Goal: Task Accomplishment & Management: Use online tool/utility

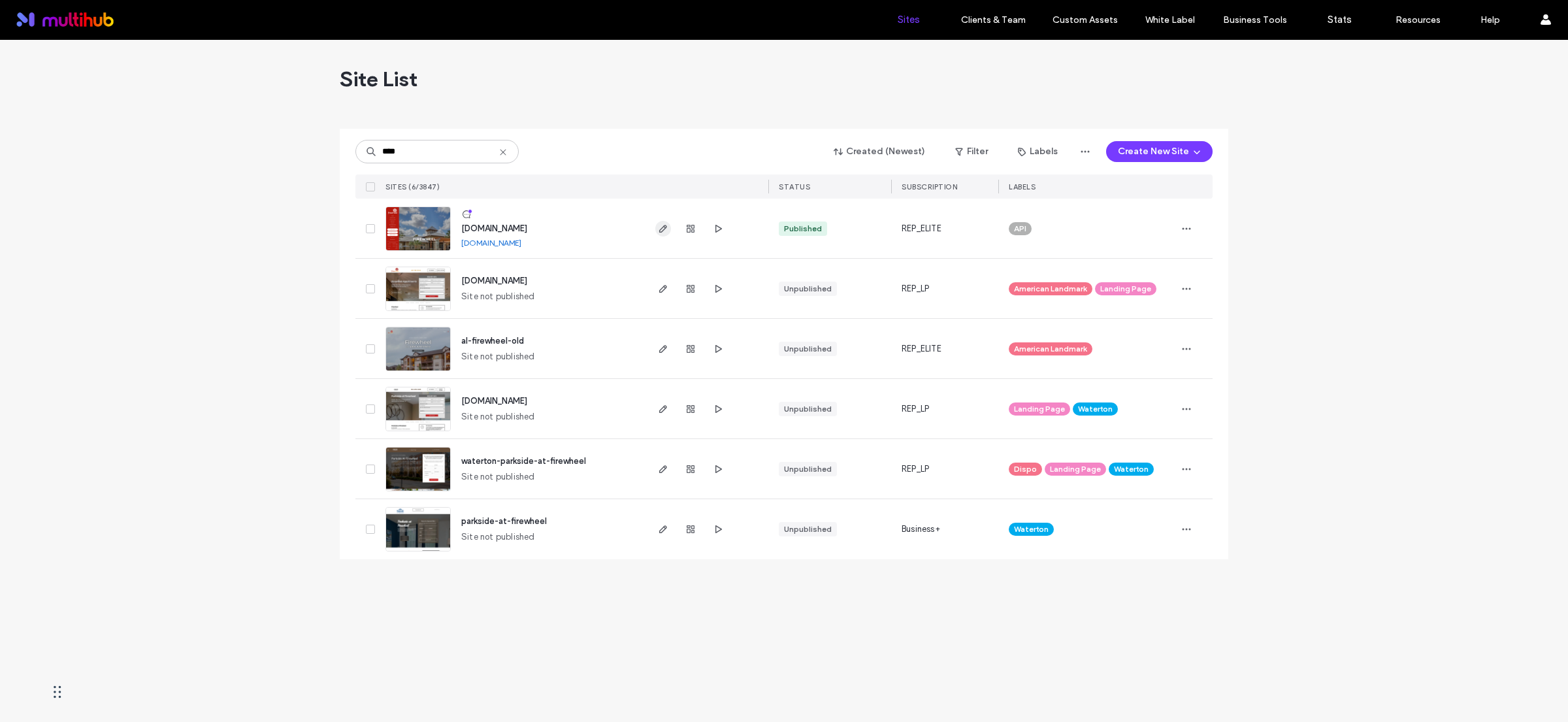
type input "****"
click at [663, 224] on icon "button" at bounding box center [663, 229] width 11 height 11
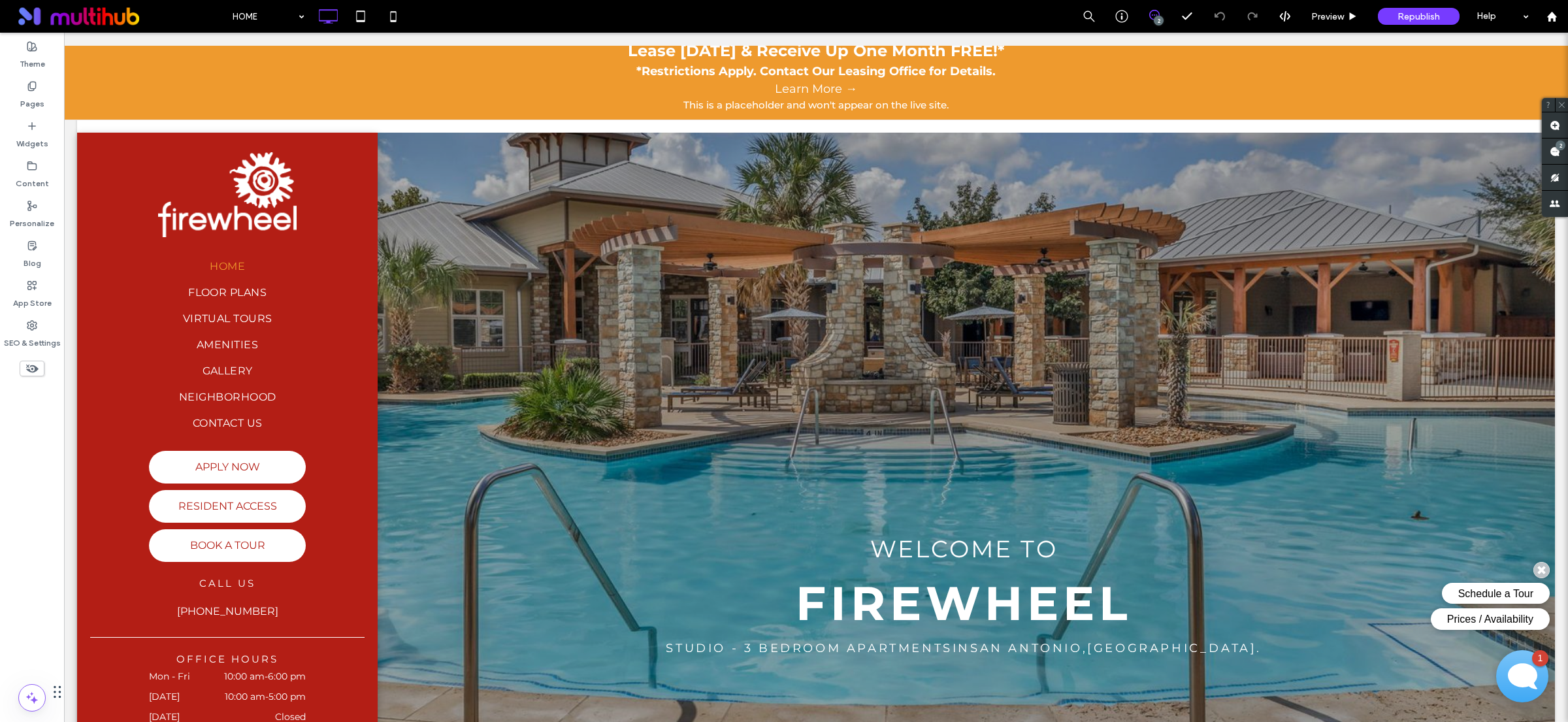
click at [719, 88] on link "Learn More →" at bounding box center [816, 89] width 1491 height 18
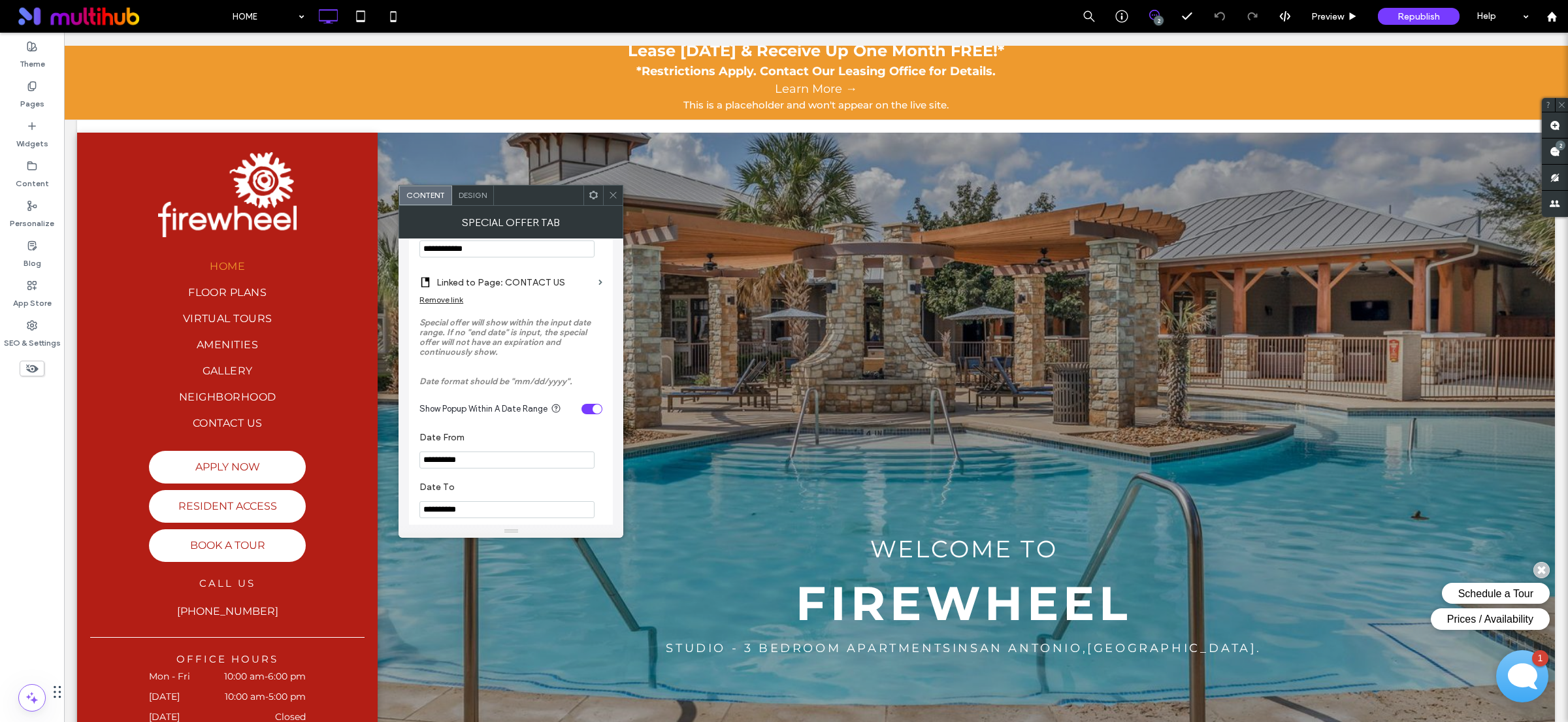
scroll to position [713, 0]
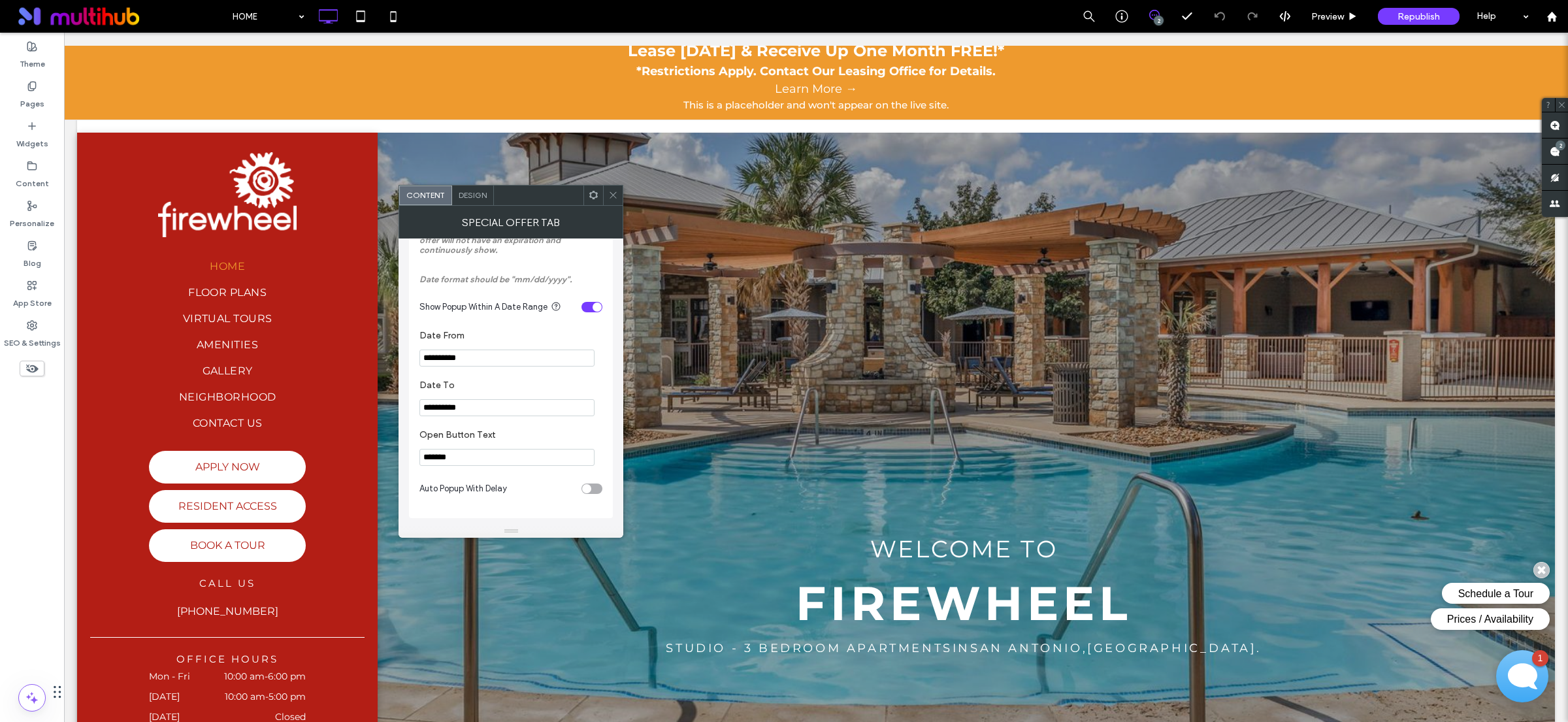
click at [595, 493] on div "toggle" at bounding box center [592, 488] width 21 height 11
click at [597, 435] on div "toggle" at bounding box center [597, 439] width 9 height 9
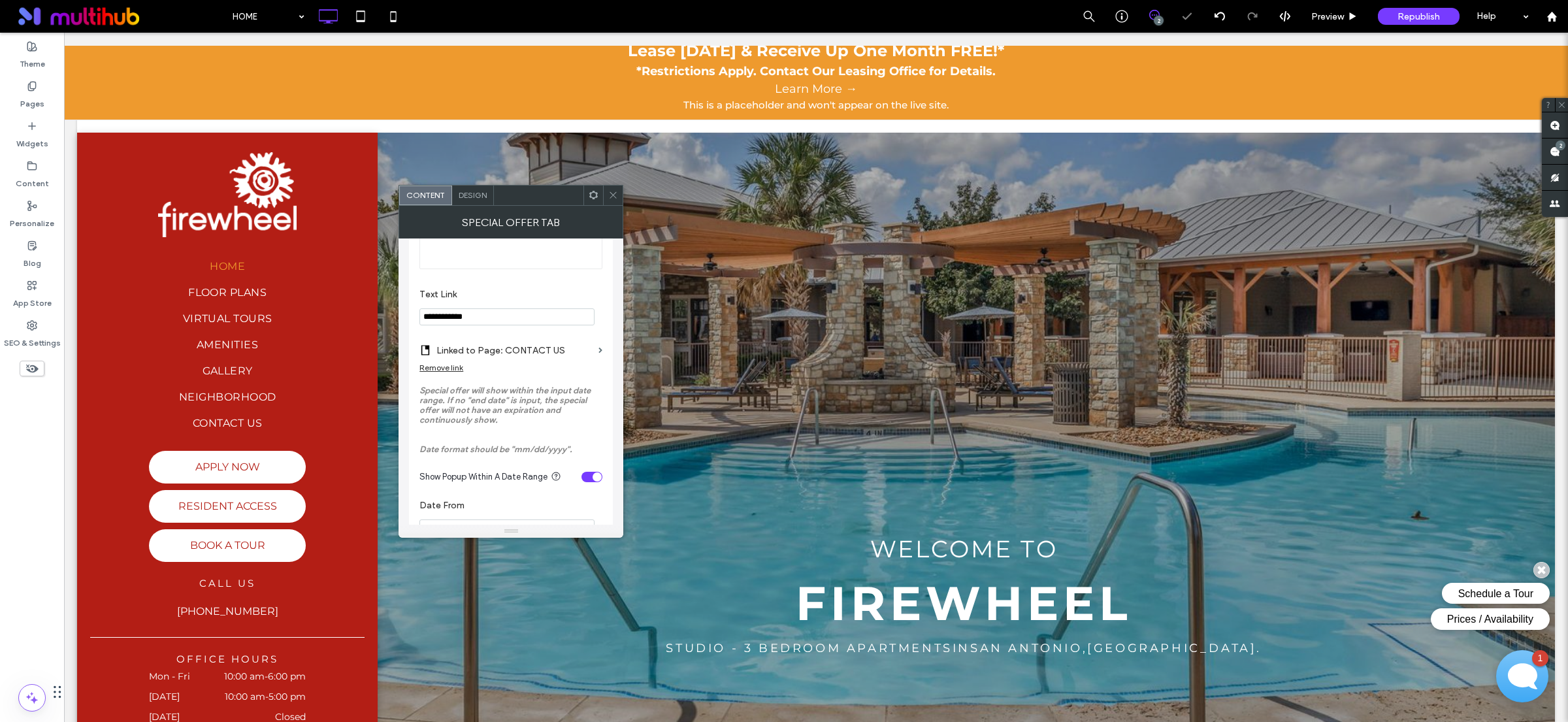
scroll to position [514, 0]
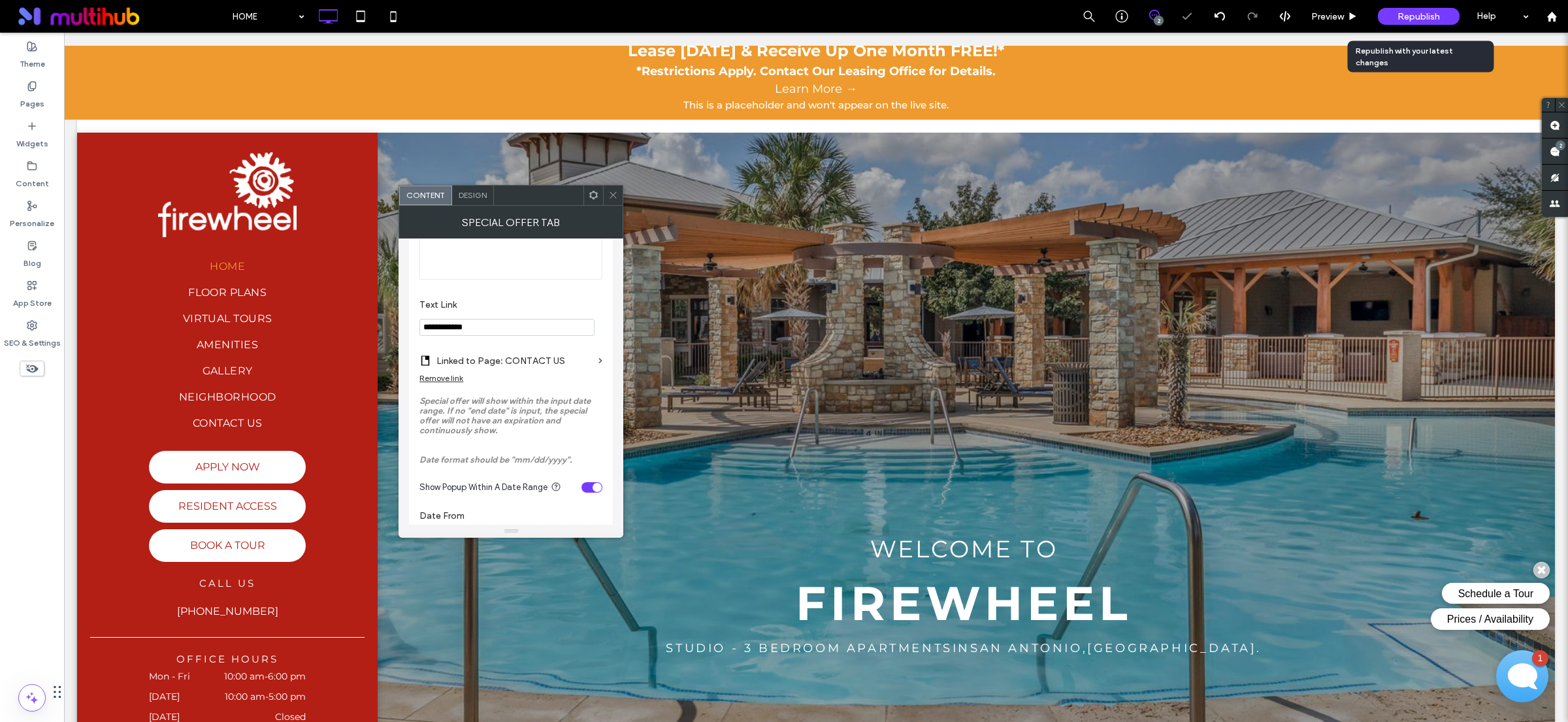
click at [1404, 15] on span "Republish" at bounding box center [1419, 17] width 42 height 11
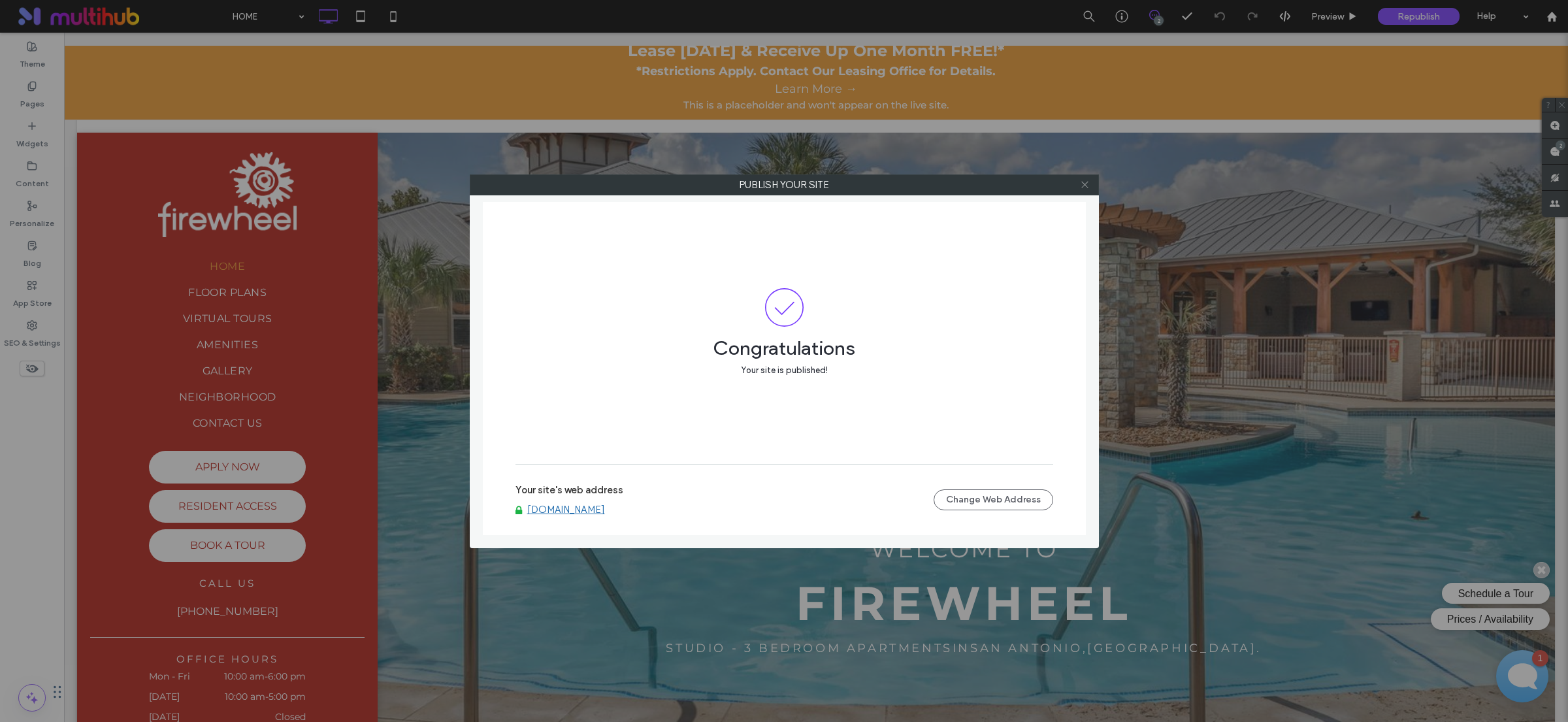
click at [1082, 190] on span at bounding box center [1085, 185] width 10 height 20
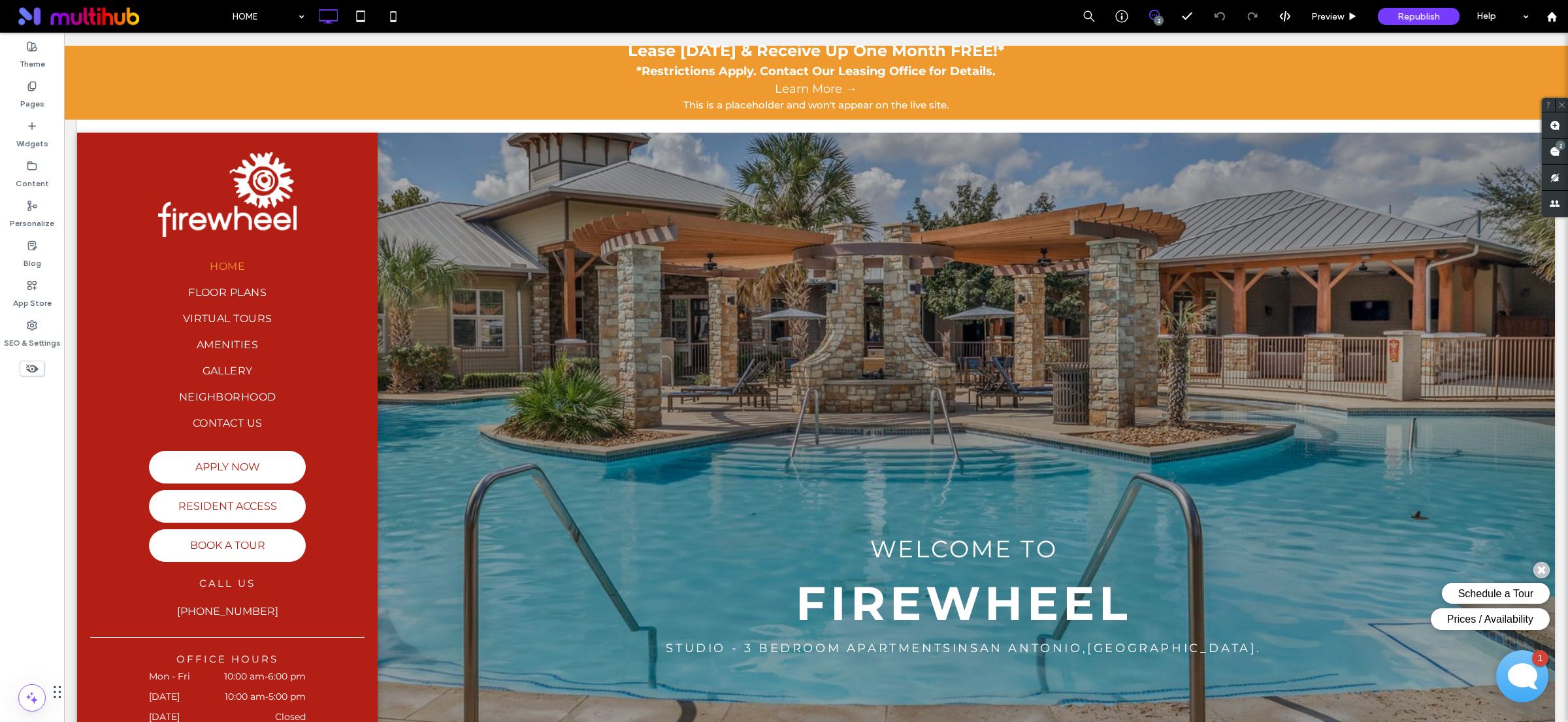
click at [725, 98] on div "This is a placeholder and won't appear on the live site." at bounding box center [816, 105] width 1491 height 15
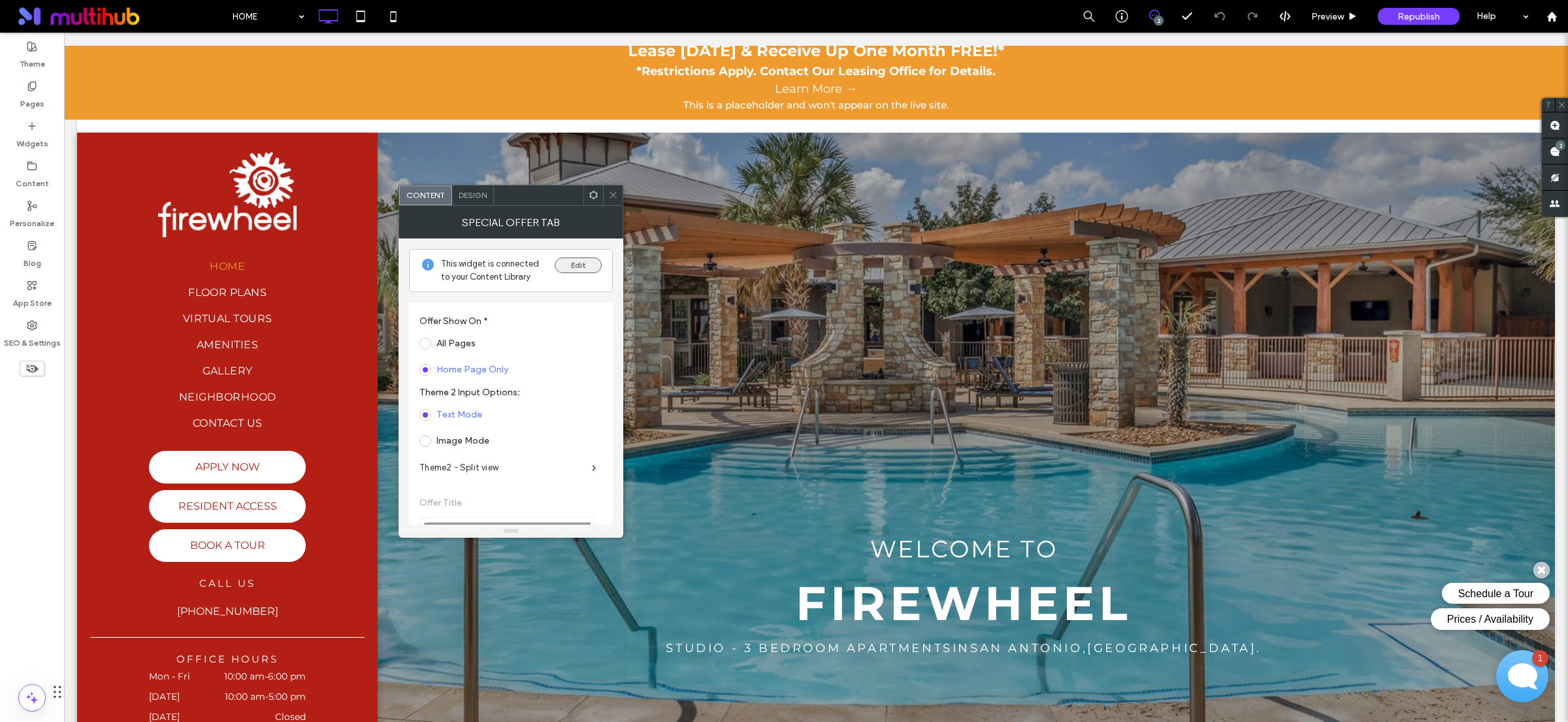
click at [563, 268] on button "Edit" at bounding box center [578, 265] width 47 height 16
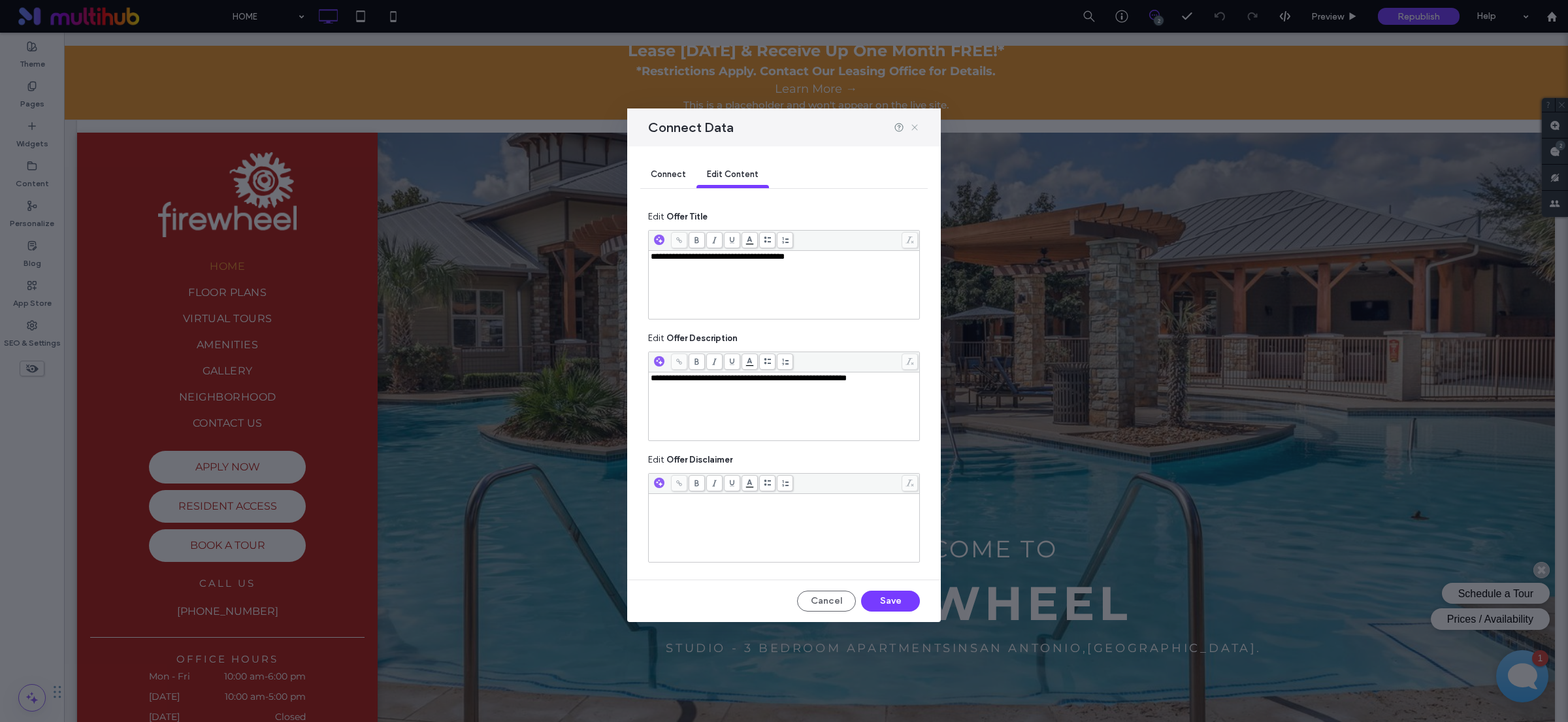
click at [912, 126] on icon at bounding box center [915, 127] width 11 height 11
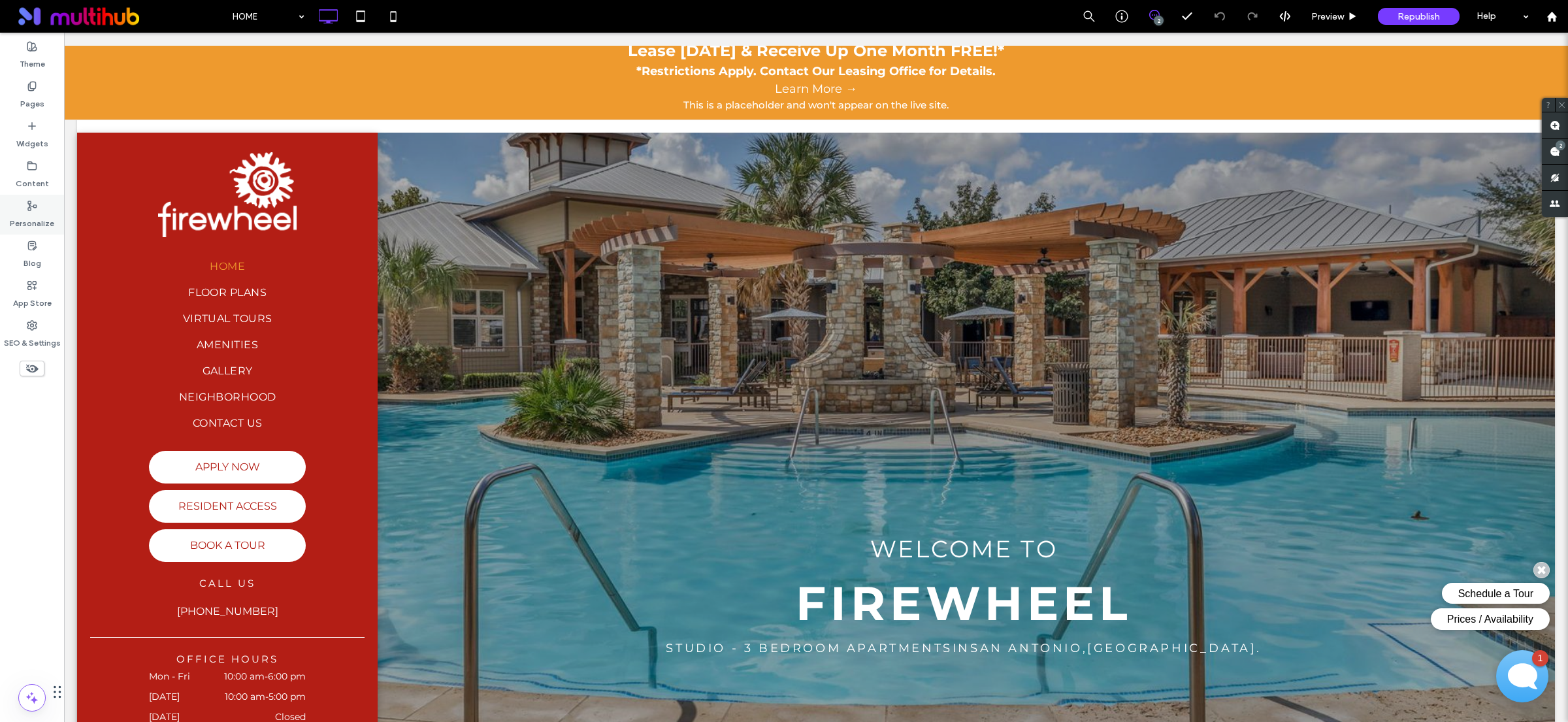
click at [28, 214] on label "Personalize" at bounding box center [32, 220] width 45 height 18
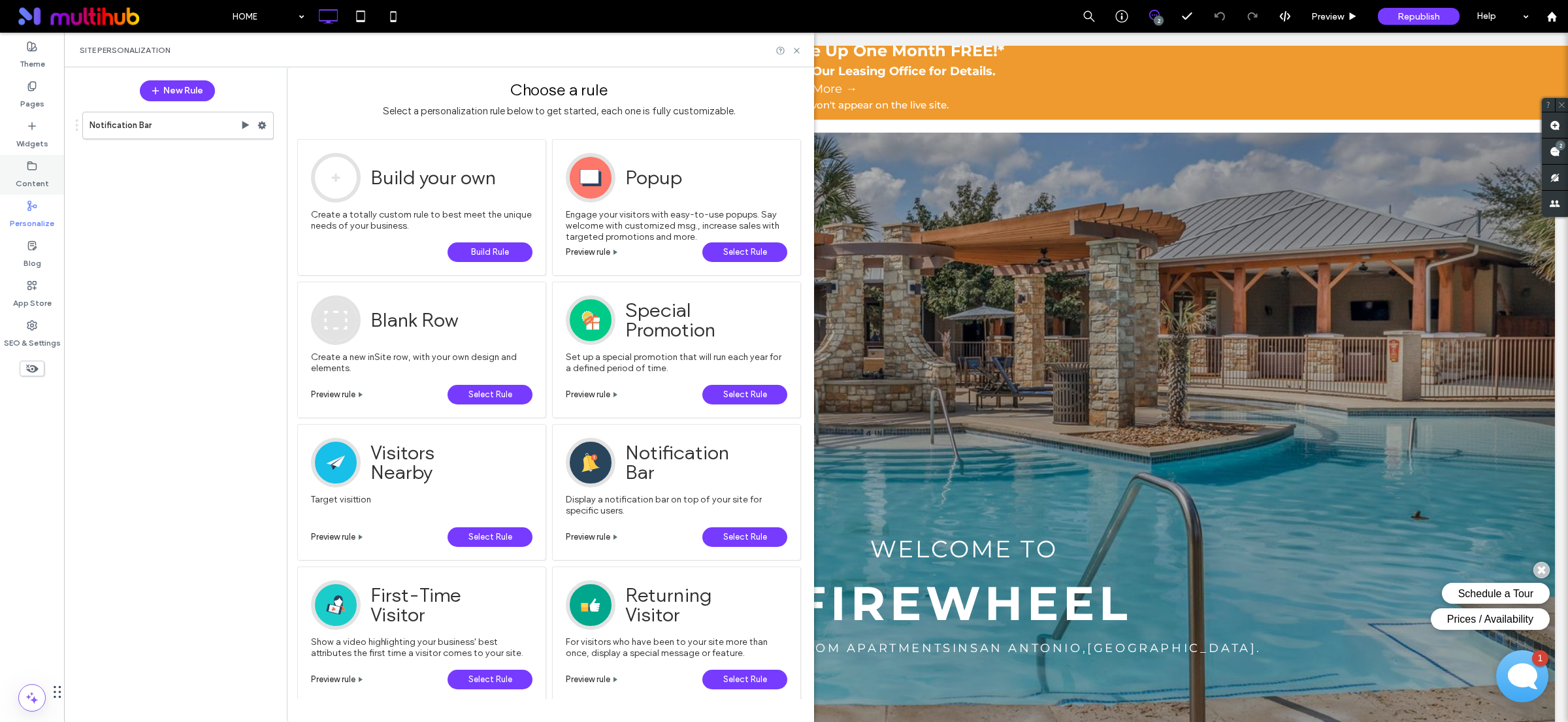
click at [27, 178] on label "Content" at bounding box center [32, 180] width 33 height 18
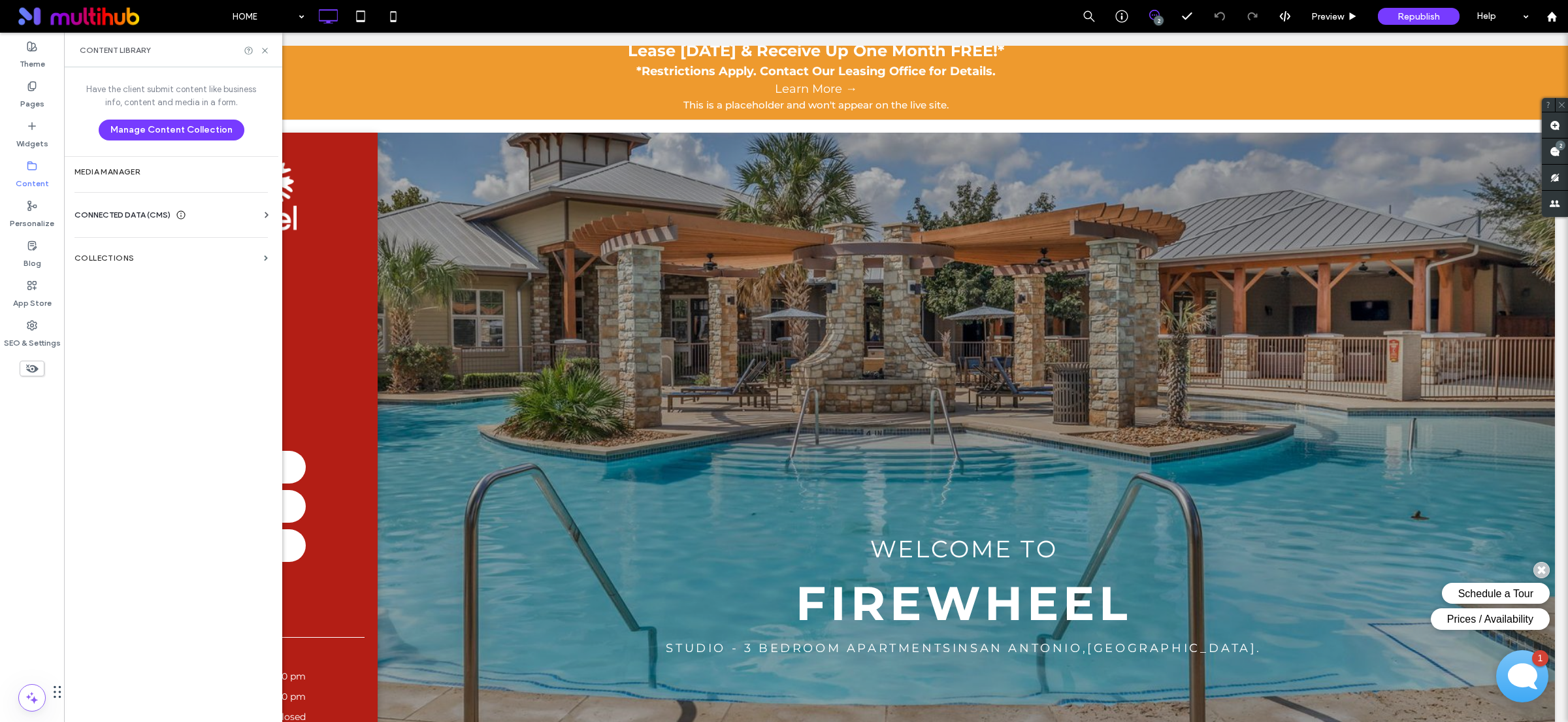
click at [127, 260] on label "Collections" at bounding box center [166, 258] width 184 height 9
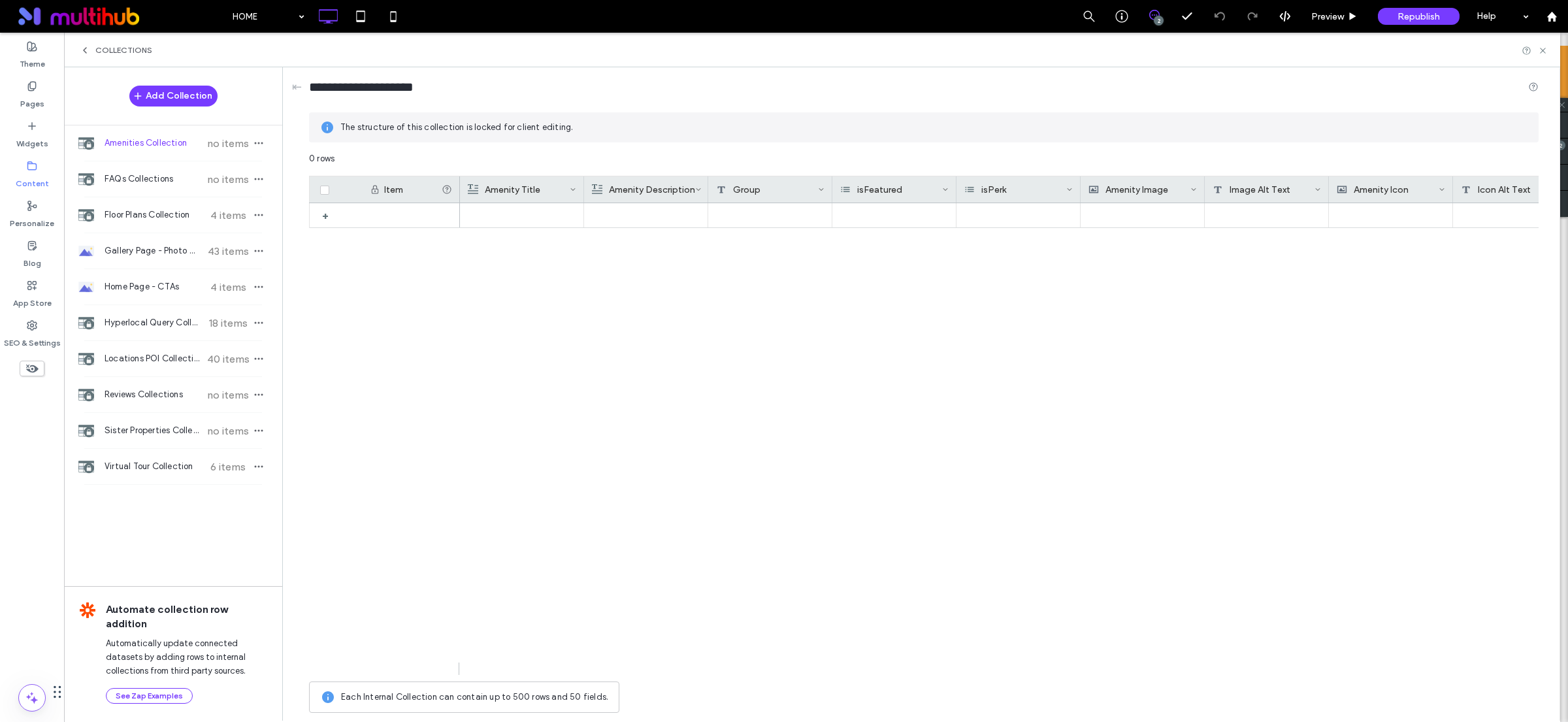
click at [92, 55] on div "Collections" at bounding box center [116, 50] width 72 height 11
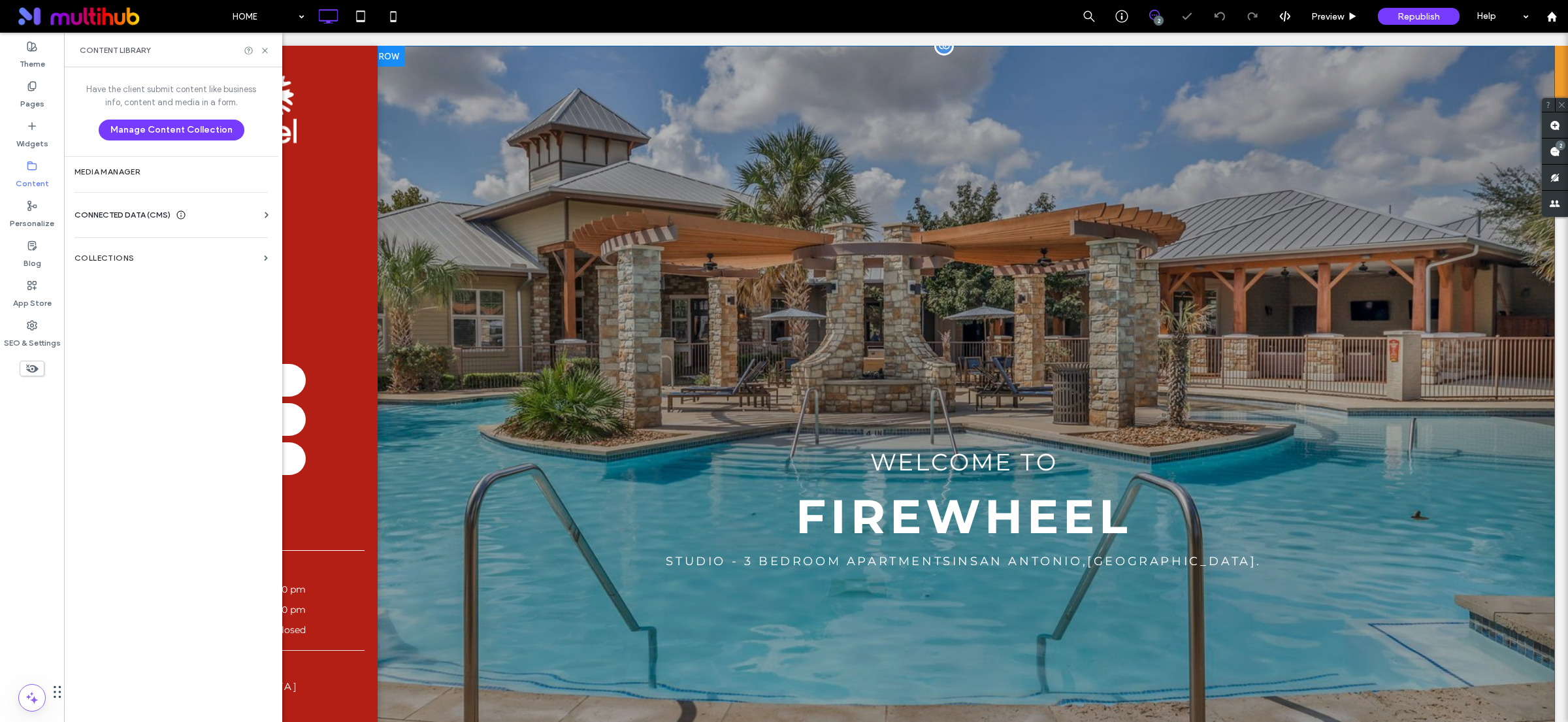
scroll to position [0, 0]
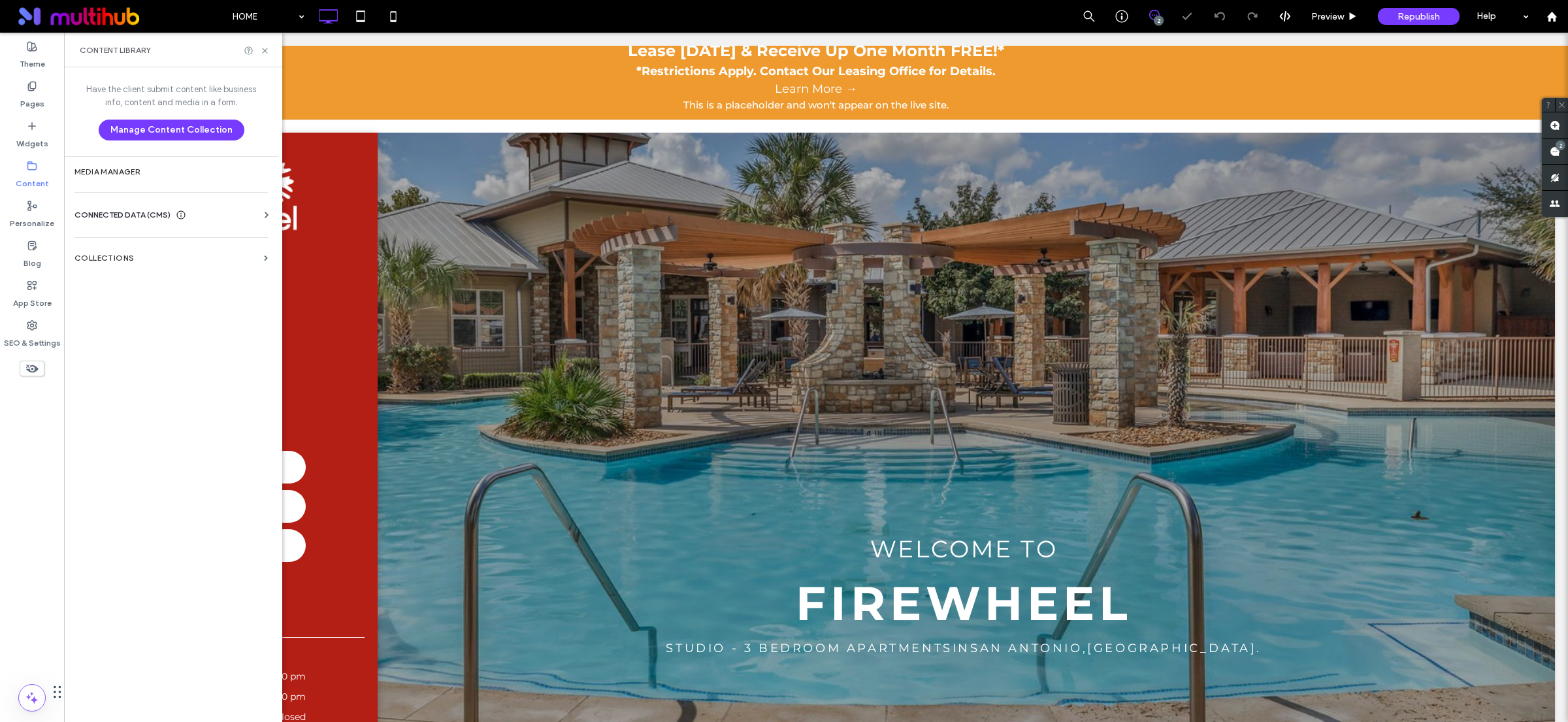
click at [888, 78] on p "*Restrictions Apply. Contact Our Leasing Office for Details." at bounding box center [816, 71] width 1491 height 18
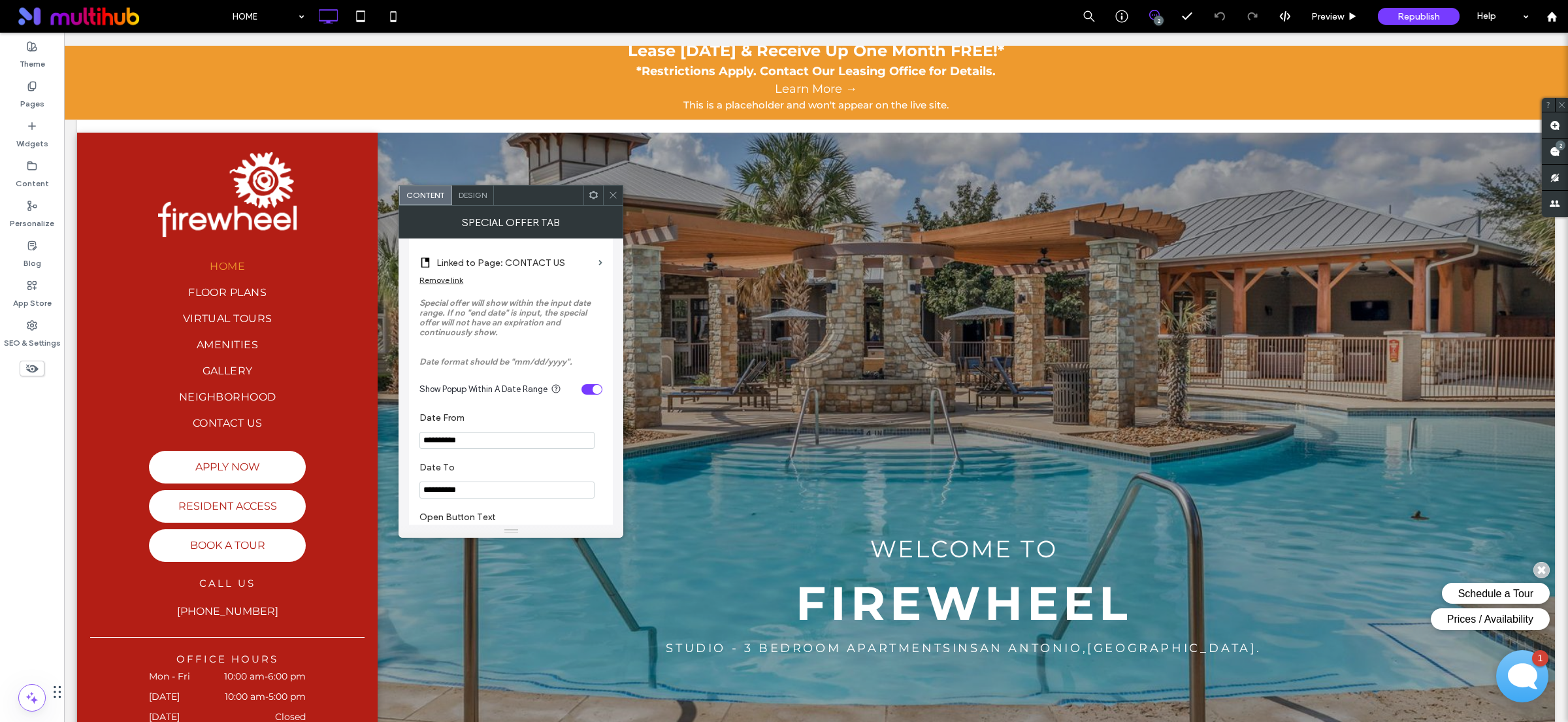
scroll to position [634, 0]
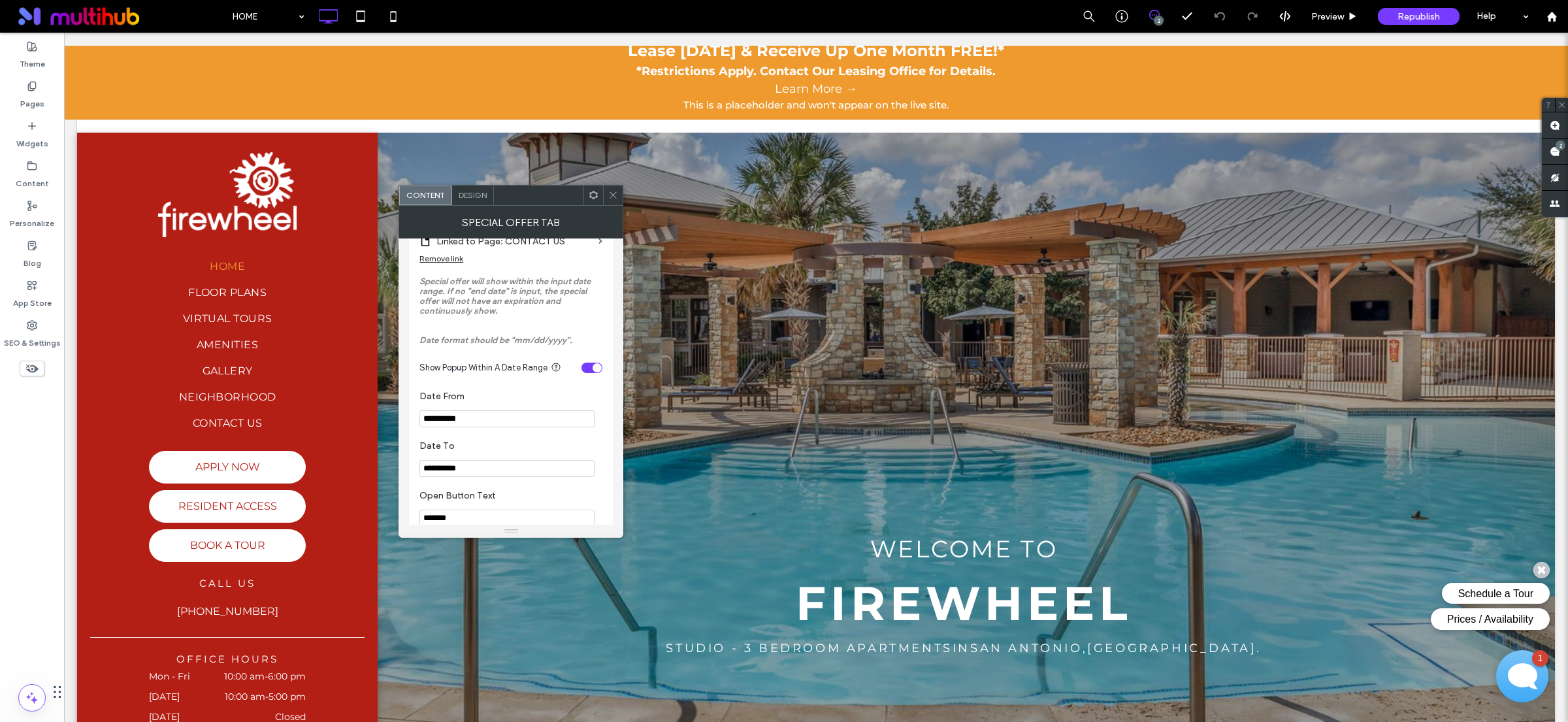
click at [489, 428] on input "**********" at bounding box center [507, 419] width 175 height 17
click at [523, 454] on label "Date To" at bounding box center [508, 447] width 178 height 14
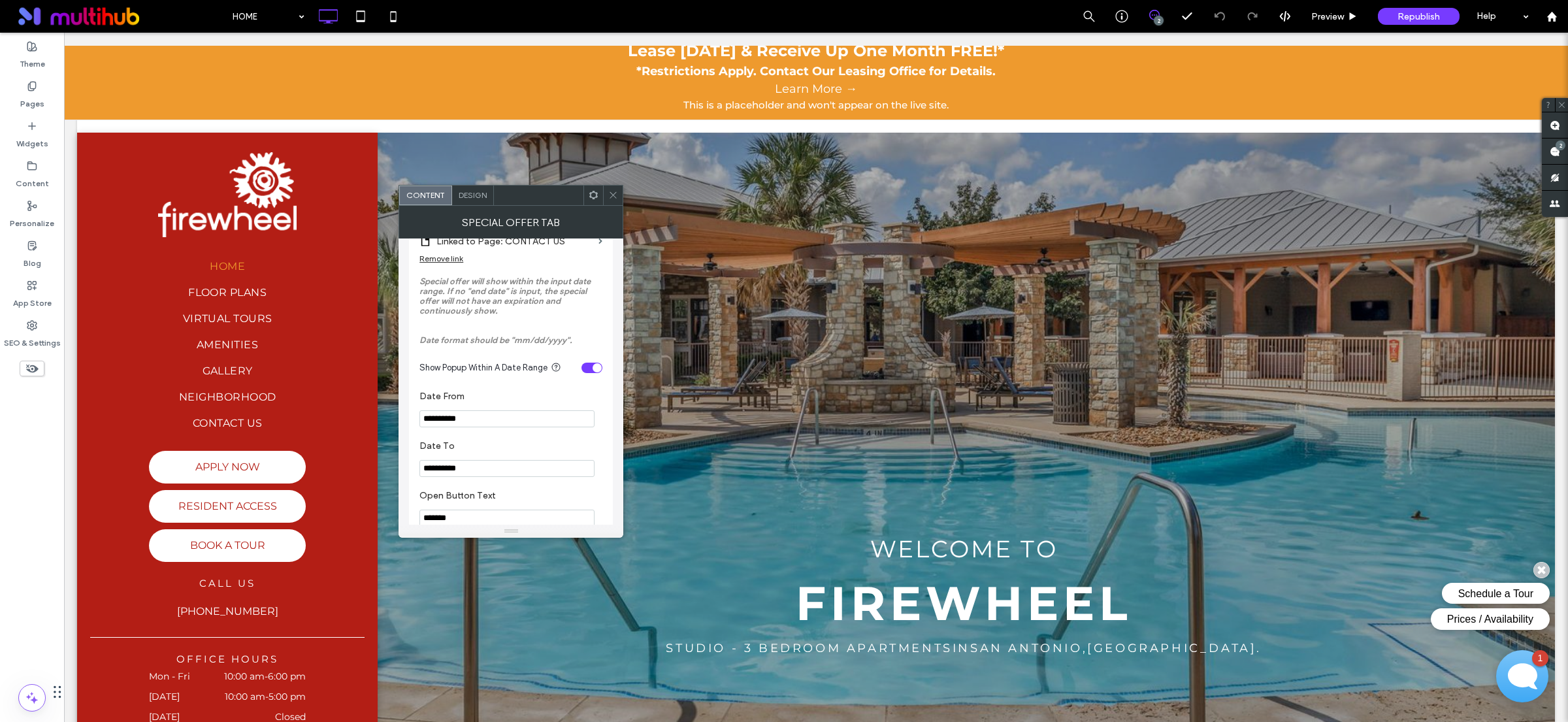
click at [480, 477] on input "**********" at bounding box center [507, 469] width 175 height 17
type input "**********"
click at [500, 428] on input "**********" at bounding box center [507, 419] width 175 height 17
type input "**********"
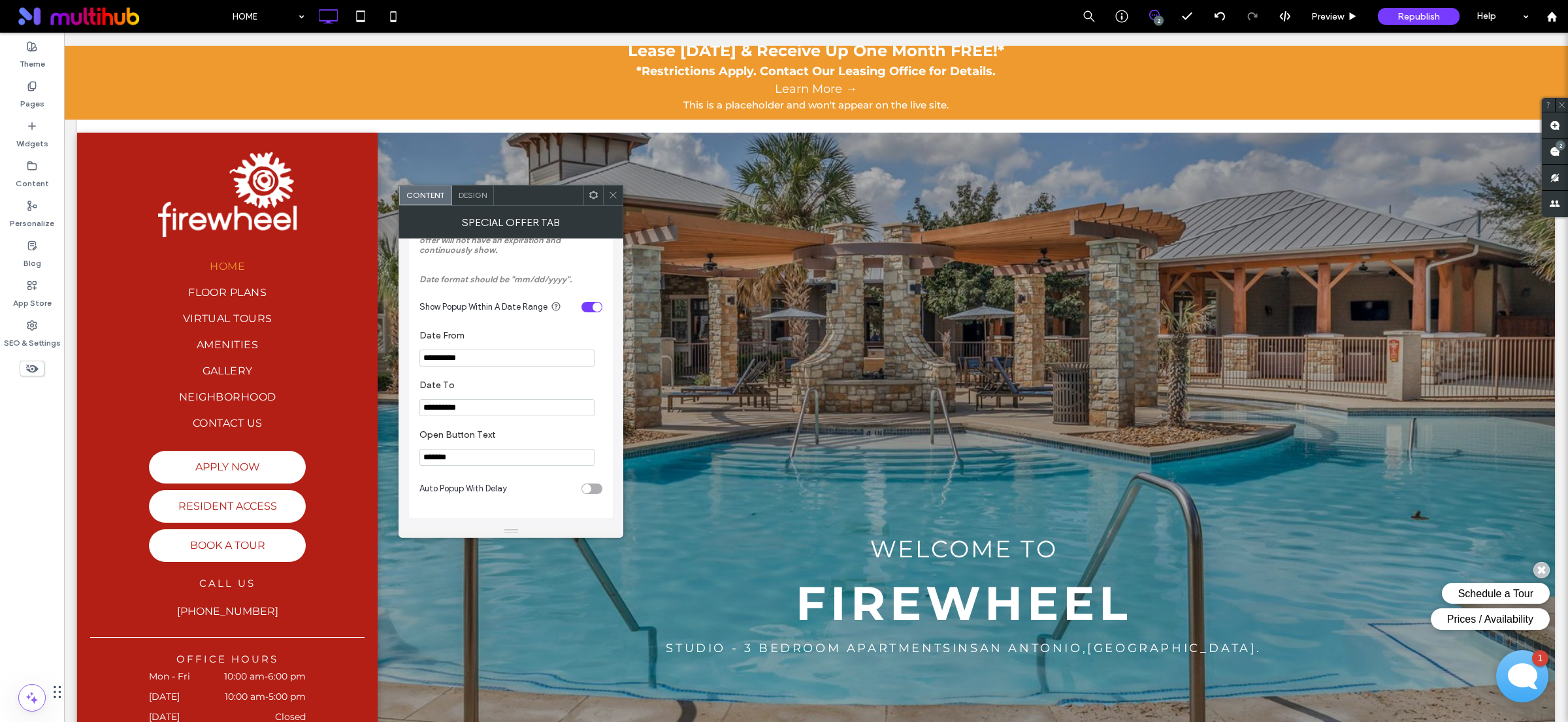
click at [617, 197] on icon at bounding box center [613, 195] width 10 height 10
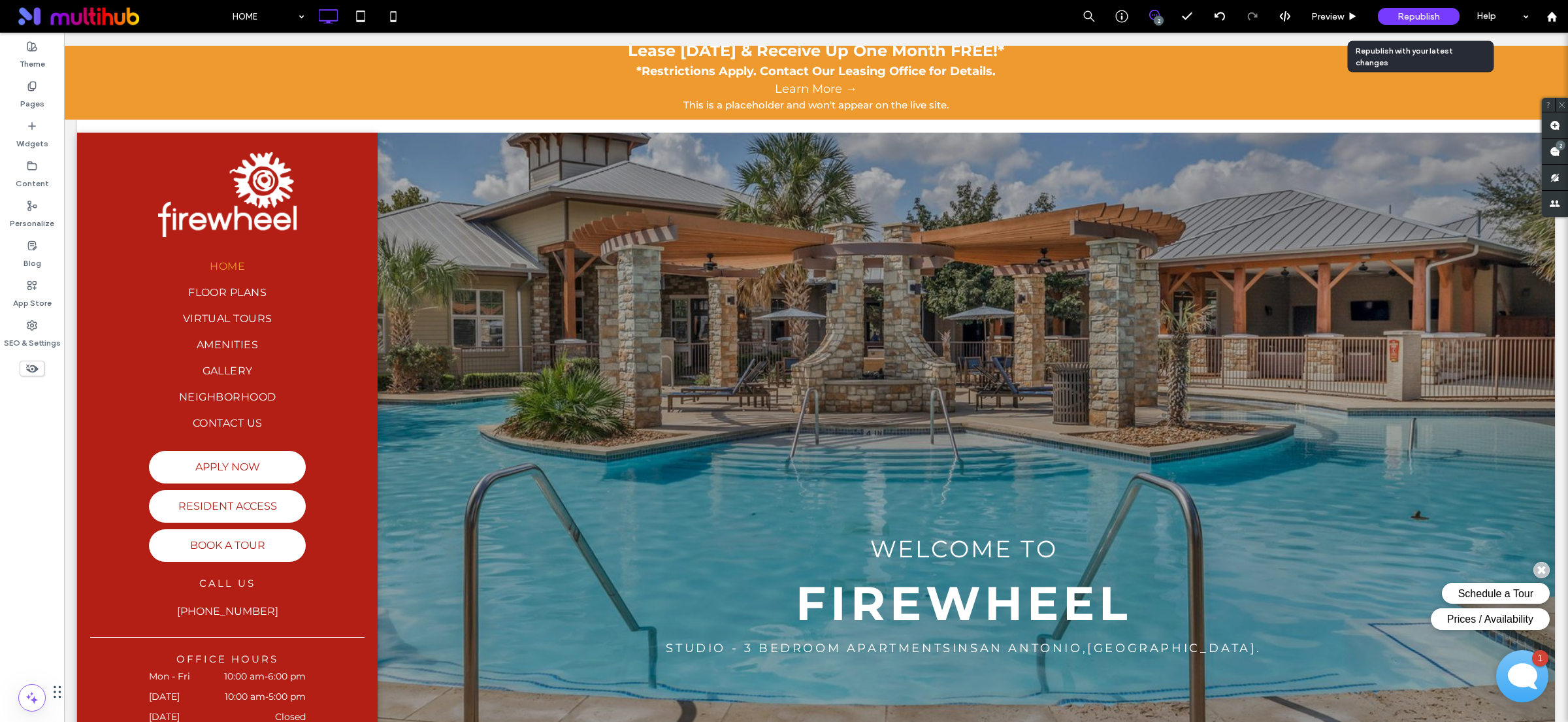
click at [1415, 16] on span "Republish" at bounding box center [1419, 17] width 42 height 11
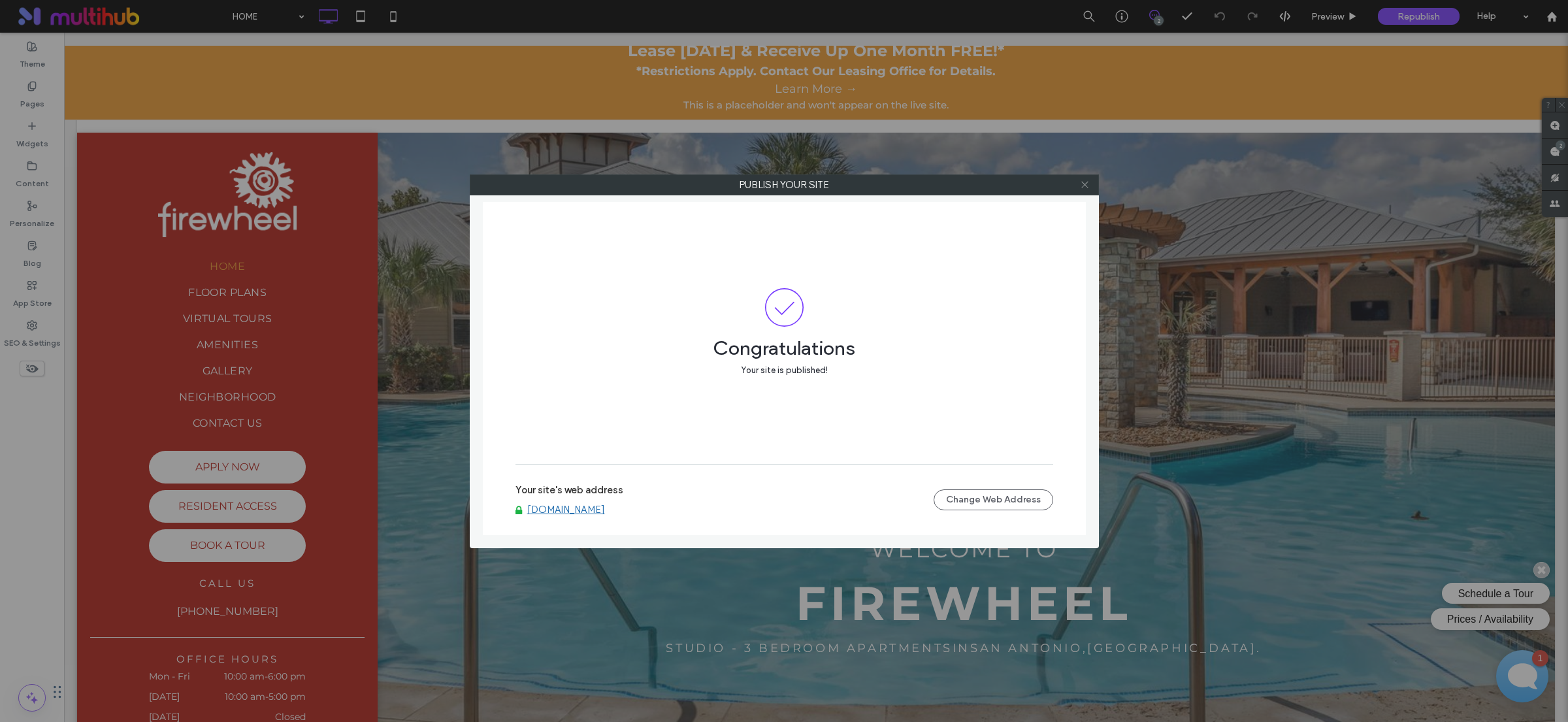
click at [1085, 189] on icon at bounding box center [1085, 185] width 10 height 10
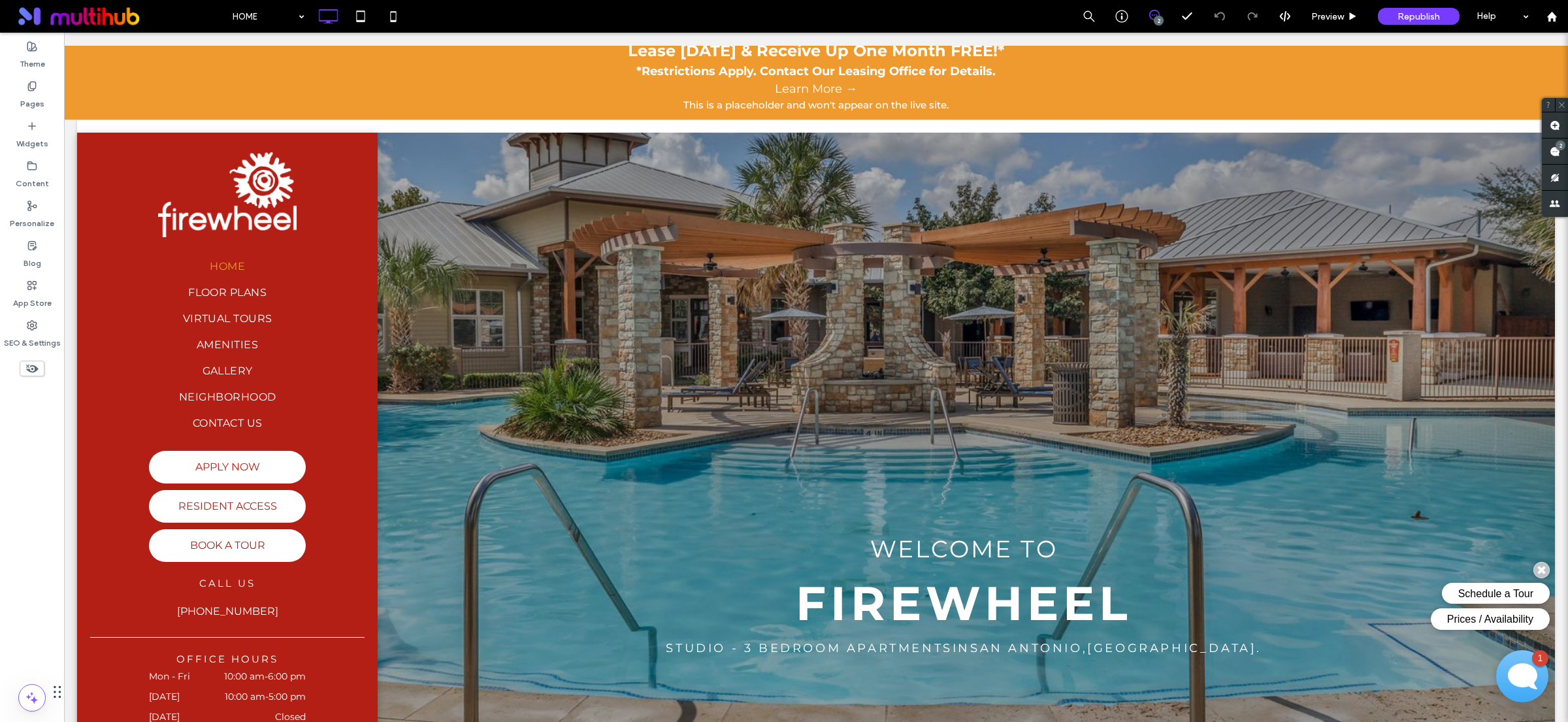
click at [801, 86] on link "Learn More →" at bounding box center [816, 89] width 1491 height 18
click at [722, 82] on link "Learn More →" at bounding box center [816, 89] width 1491 height 18
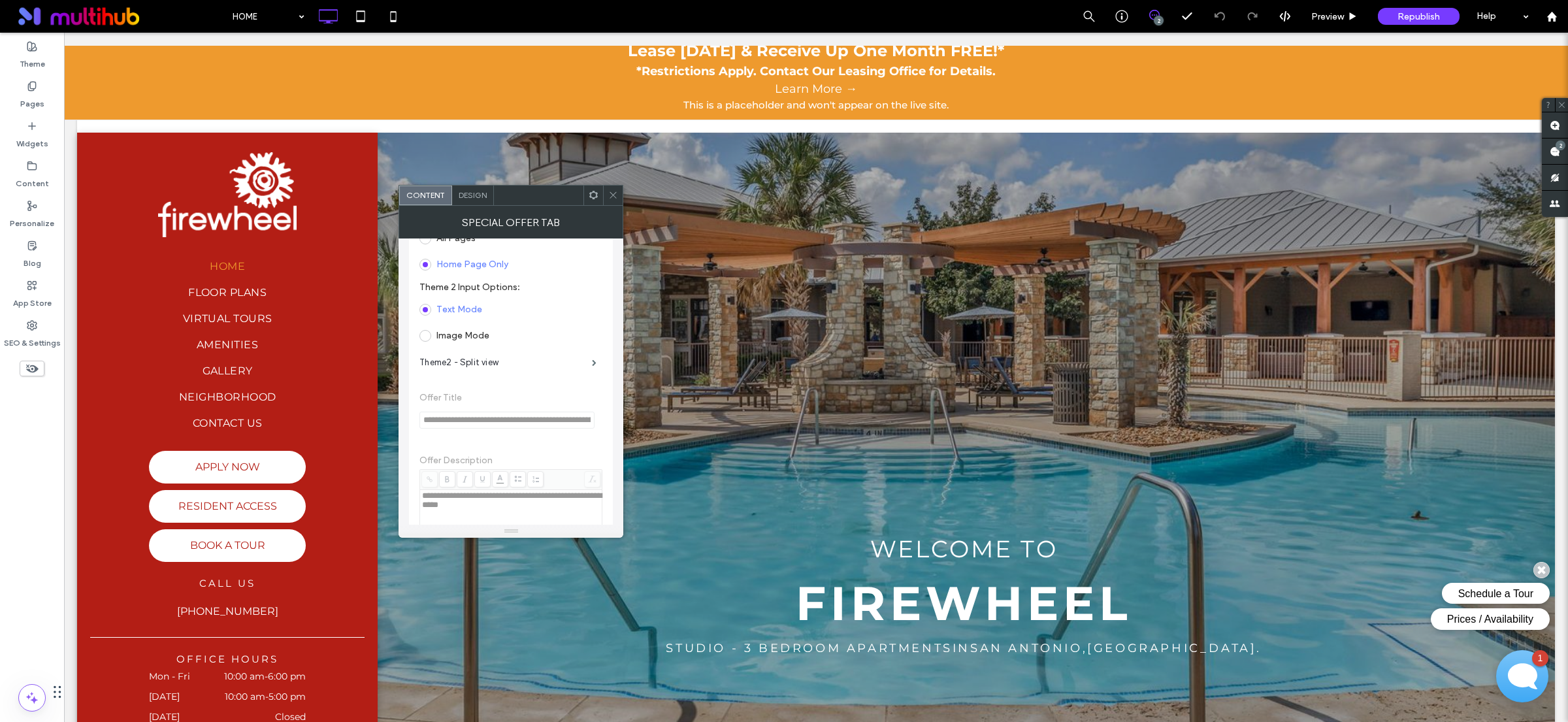
scroll to position [115, 0]
click at [426, 330] on span at bounding box center [425, 325] width 12 height 12
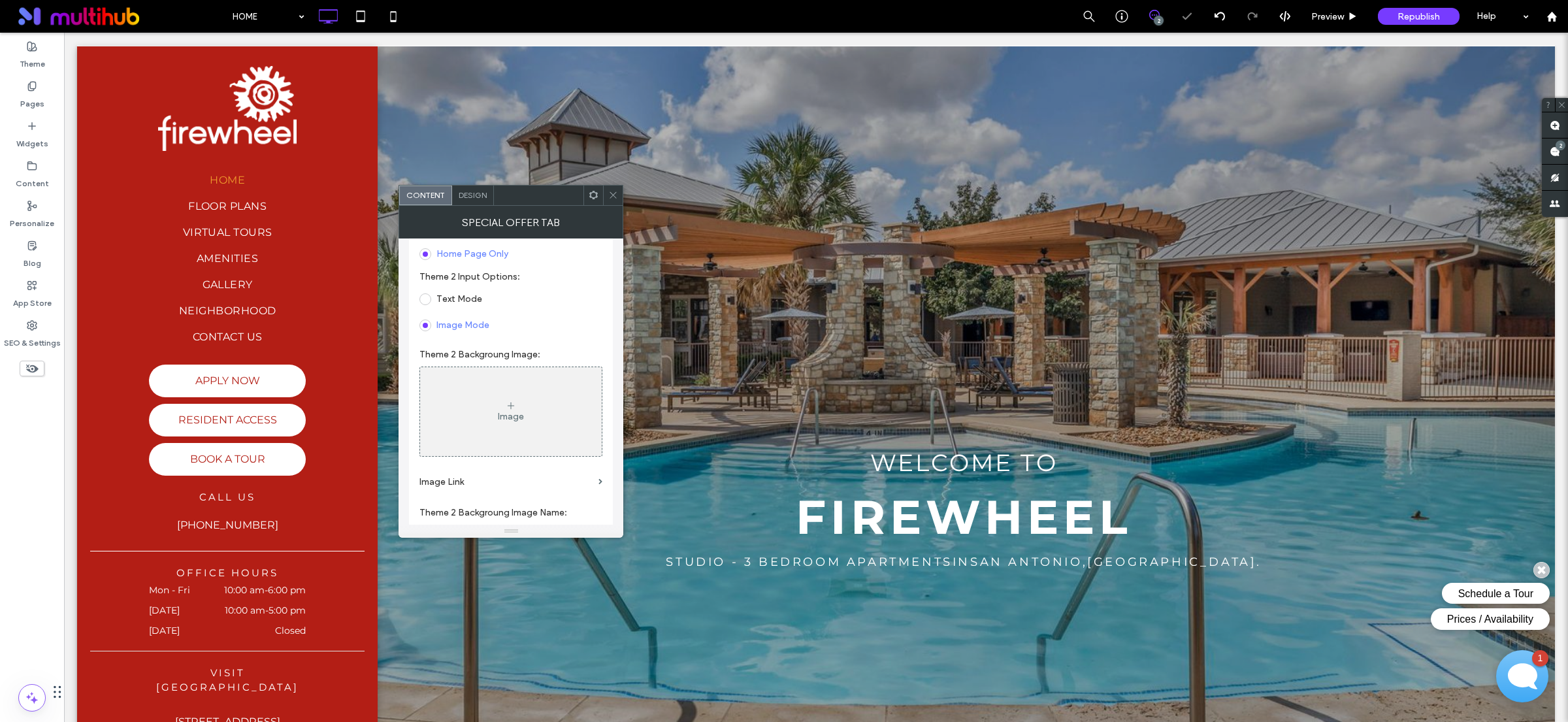
click at [425, 302] on span at bounding box center [425, 299] width 12 height 12
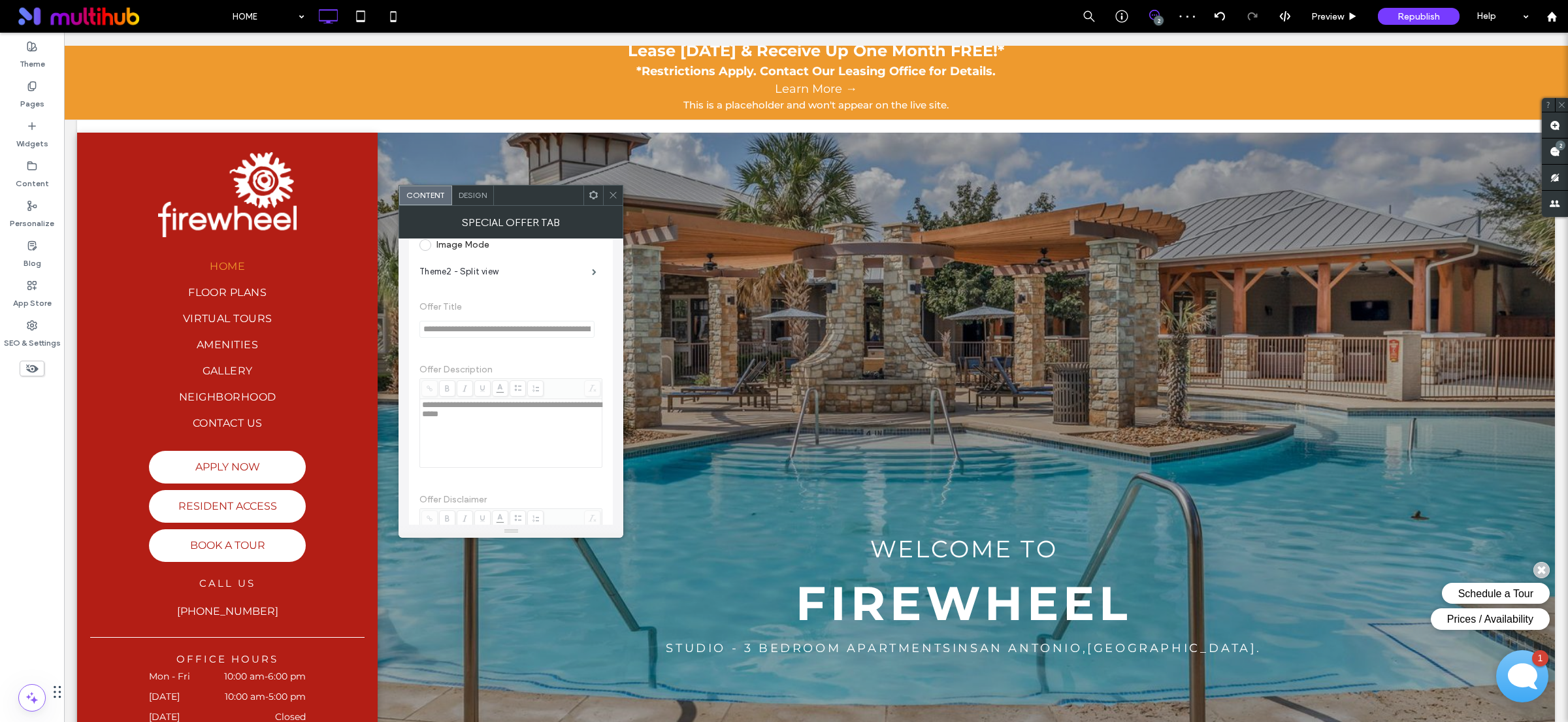
scroll to position [175, 0]
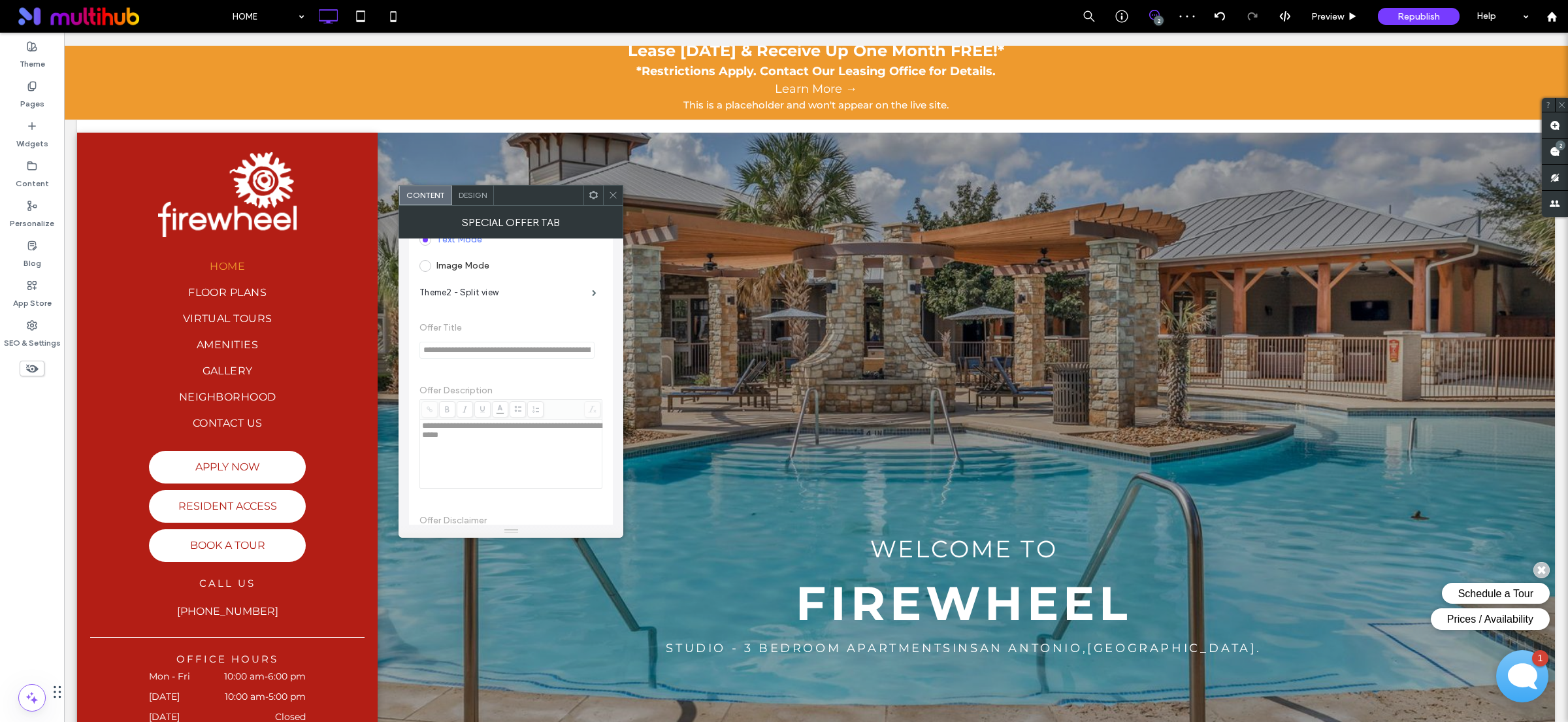
click at [428, 266] on span at bounding box center [425, 265] width 12 height 12
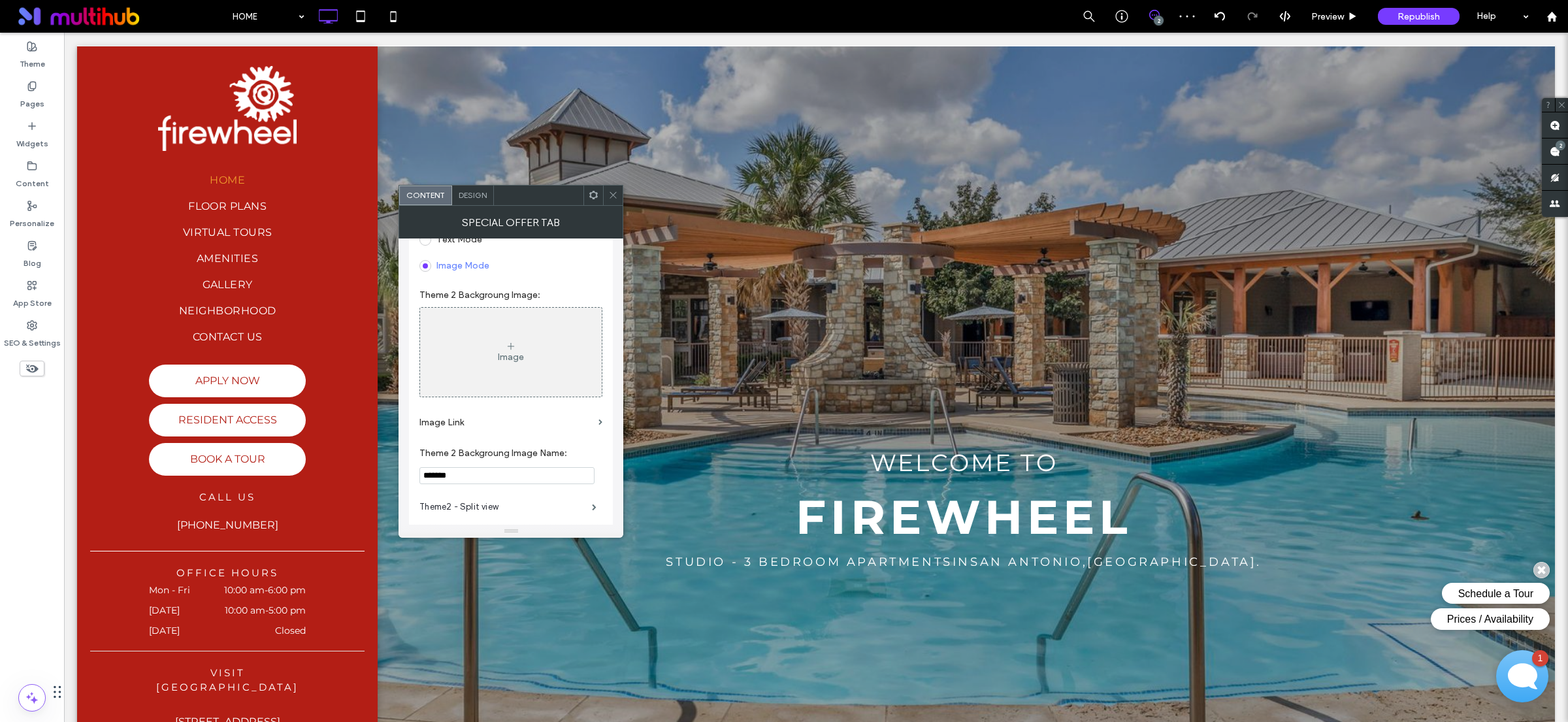
click at [429, 271] on label "Image Mode" at bounding box center [454, 265] width 70 height 12
click at [433, 240] on label "Text Mode" at bounding box center [451, 239] width 63 height 12
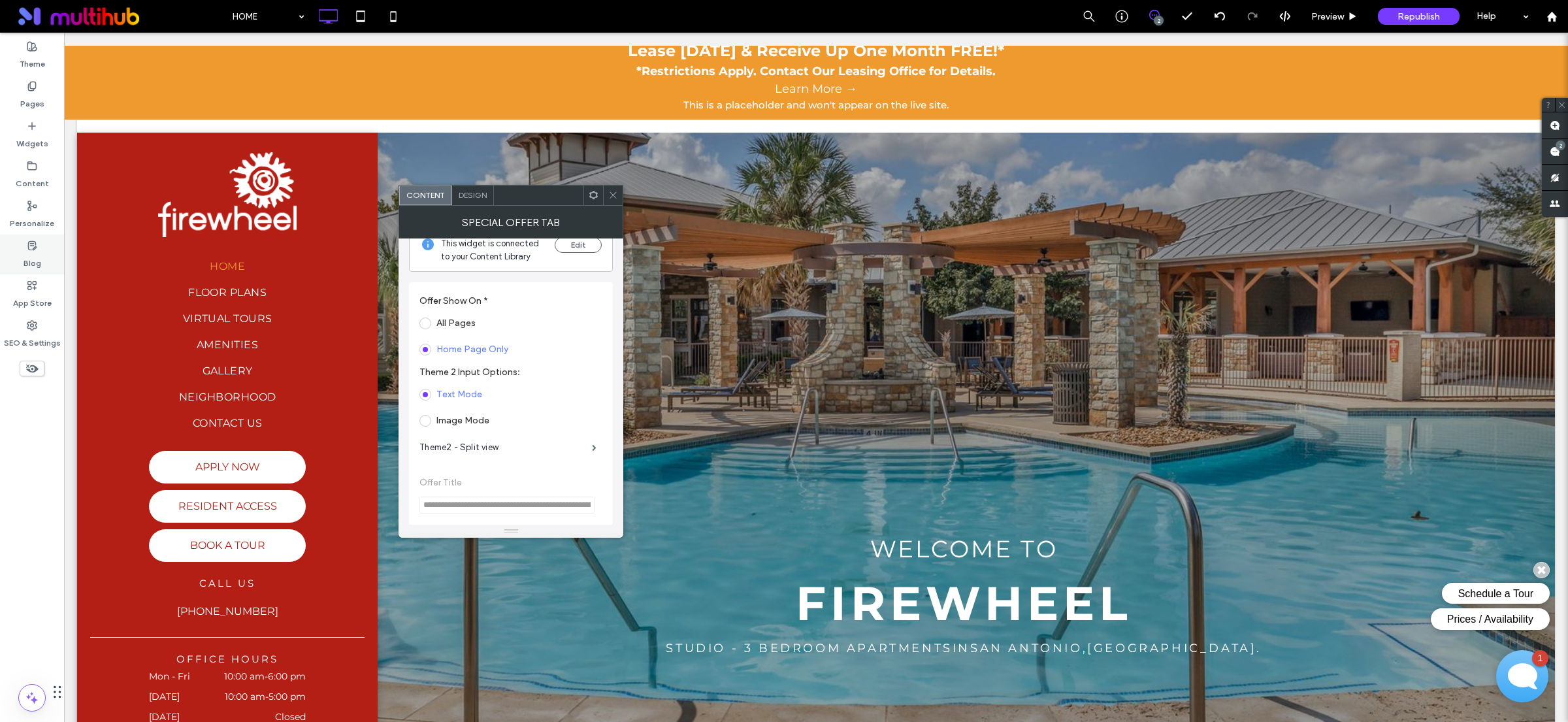
scroll to position [30, 0]
click at [562, 437] on label "Theme2 - Split view" at bounding box center [506, 437] width 173 height 26
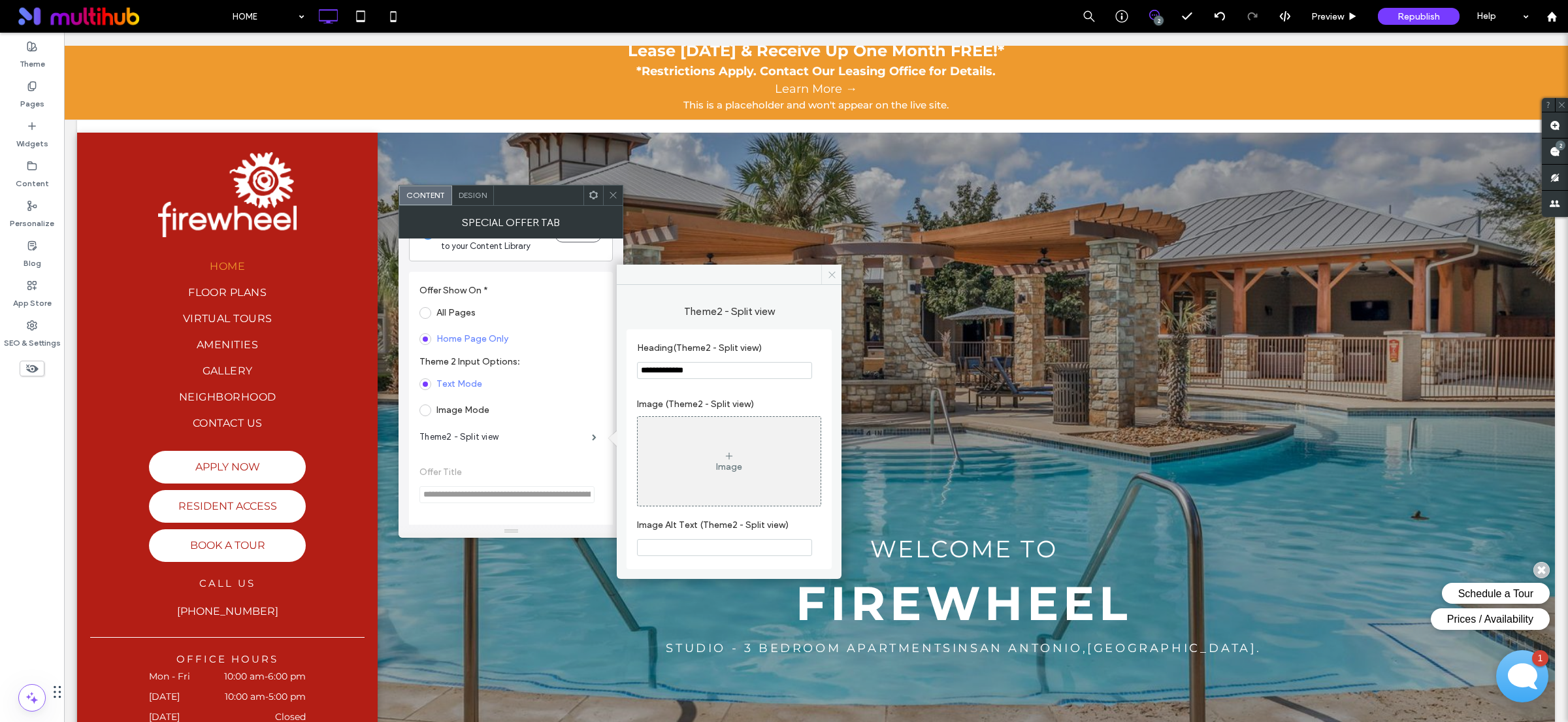
click at [832, 274] on icon at bounding box center [832, 275] width 10 height 10
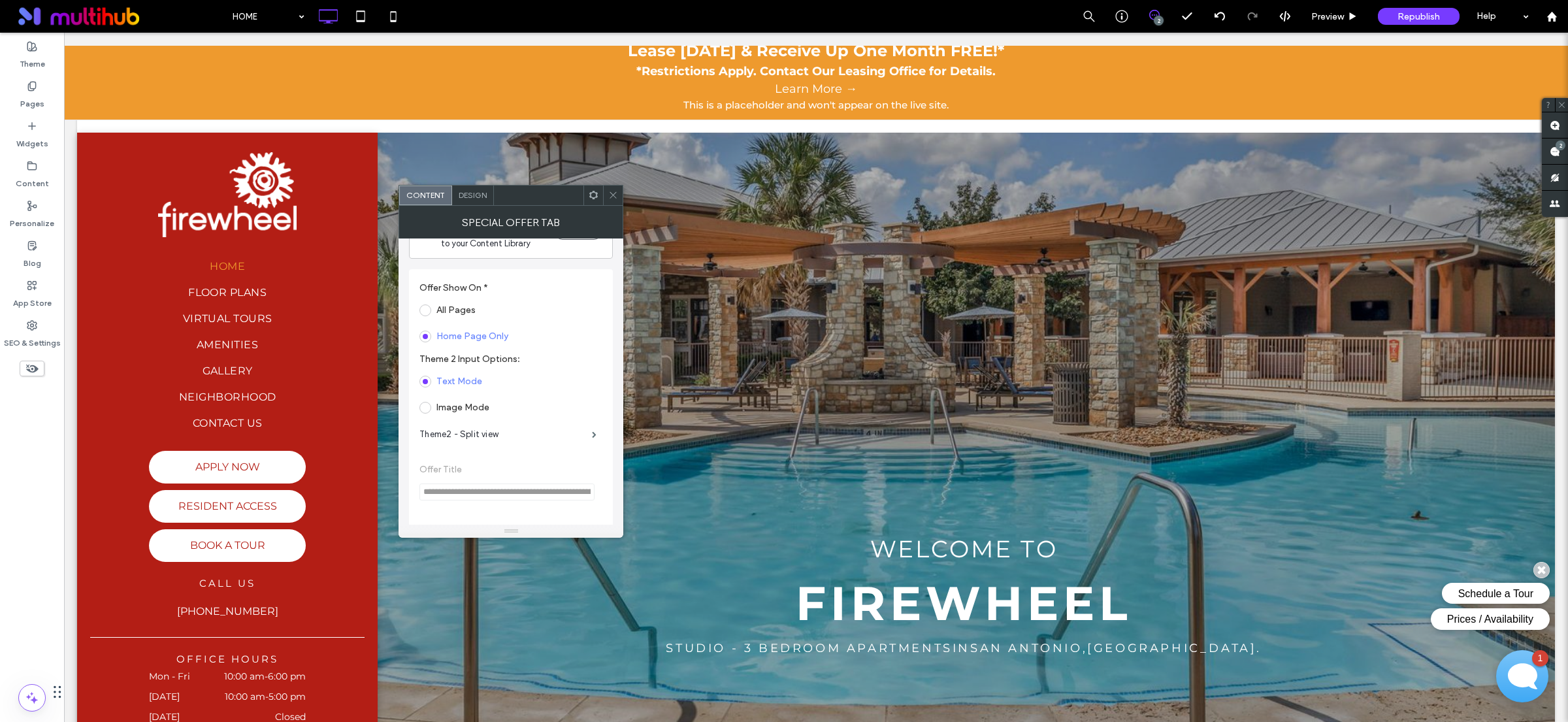
scroll to position [0, 0]
